Goal: Task Accomplishment & Management: Manage account settings

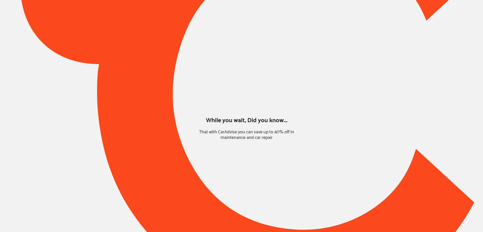
type input "*****"
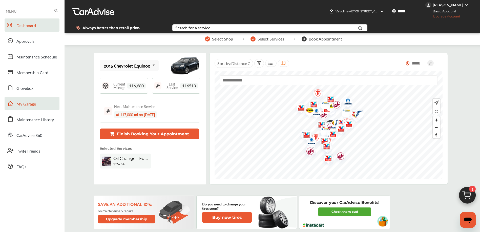
click at [44, 100] on link "My Garage" at bounding box center [32, 103] width 55 height 13
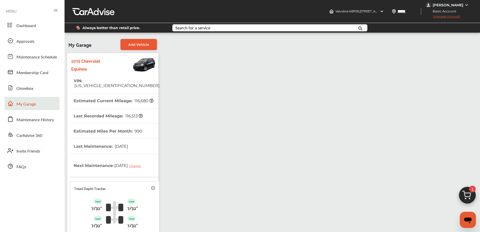
click at [469, 191] on span "1" at bounding box center [472, 189] width 7 height 7
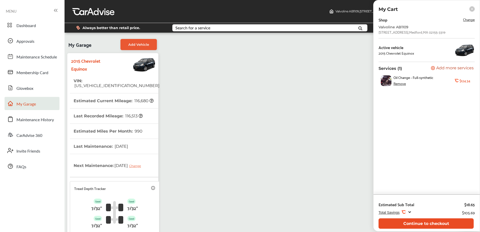
click at [401, 223] on button "Continue to checkout" at bounding box center [425, 223] width 95 height 10
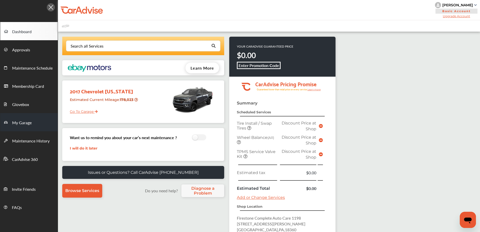
click at [40, 125] on link "My Garage" at bounding box center [28, 122] width 57 height 18
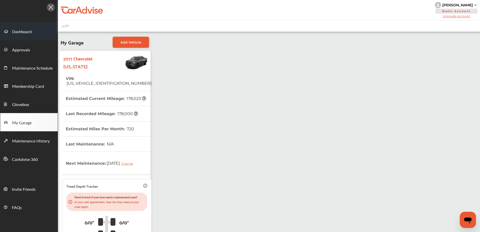
click at [45, 30] on link "Dashboard" at bounding box center [28, 31] width 57 height 18
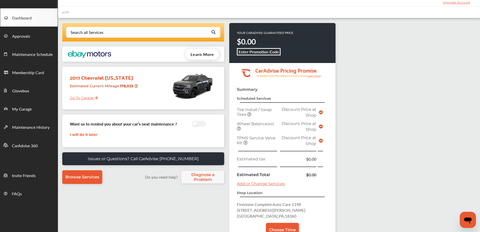
scroll to position [13, 0]
